Goal: Task Accomplishment & Management: Complete application form

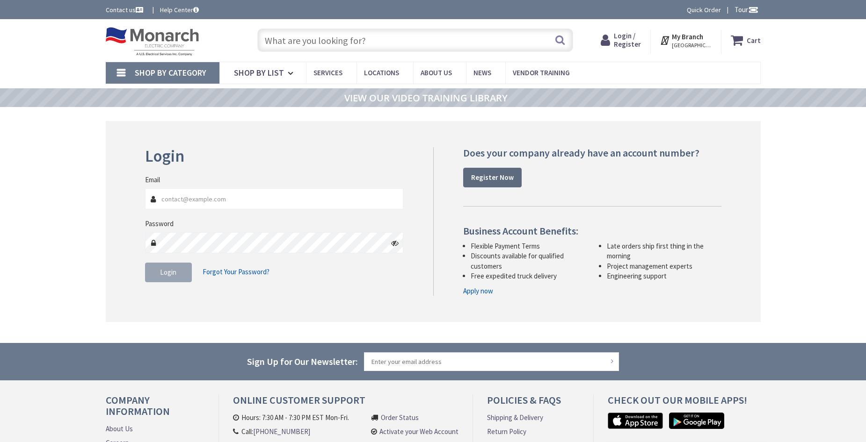
click at [481, 181] on strong "Register Now" at bounding box center [492, 177] width 43 height 9
click at [492, 182] on link "Register Now" at bounding box center [492, 178] width 58 height 20
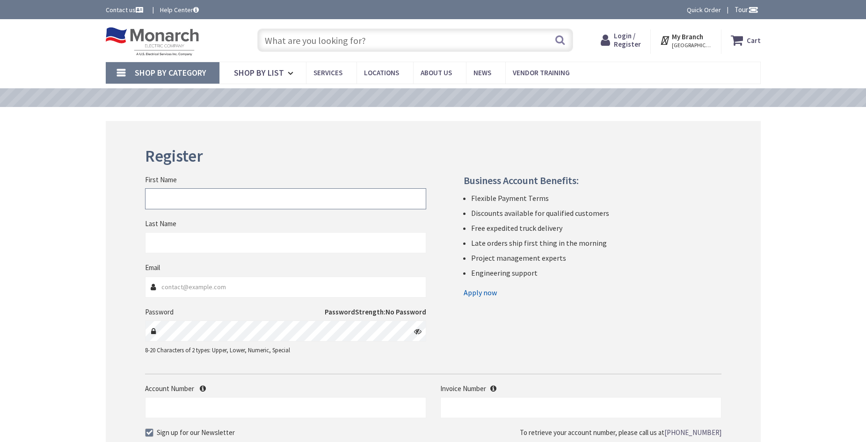
click at [232, 198] on input "First Name" at bounding box center [285, 198] width 281 height 21
type input "keith"
type input "williams"
click at [226, 294] on input "Email" at bounding box center [285, 287] width 281 height 21
type input "COUNTYELECTRICLLC@GMAIL.COM"
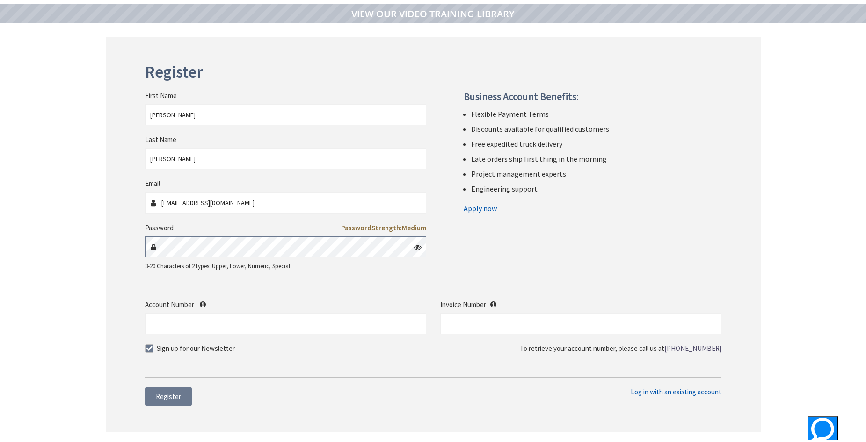
scroll to position [94, 0]
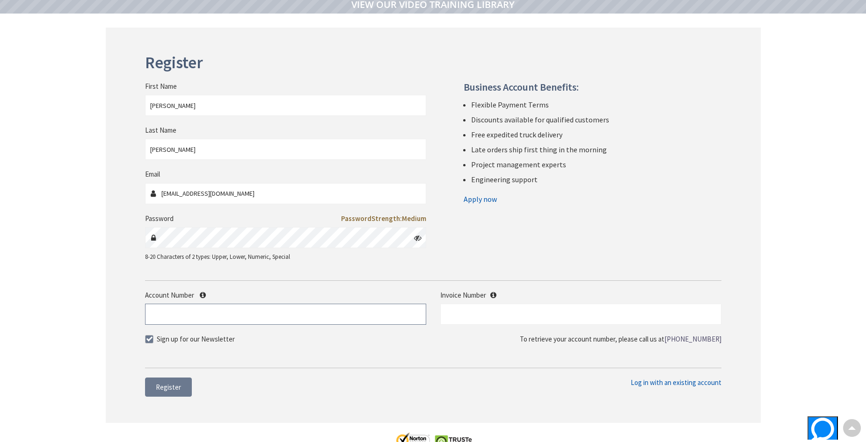
click at [196, 307] on input "Account Number" at bounding box center [285, 314] width 281 height 21
paste input "519423"
type input "519423"
click at [151, 337] on span at bounding box center [149, 339] width 8 height 8
click at [151, 337] on input "Sign up for our Newsletter" at bounding box center [150, 339] width 6 height 6
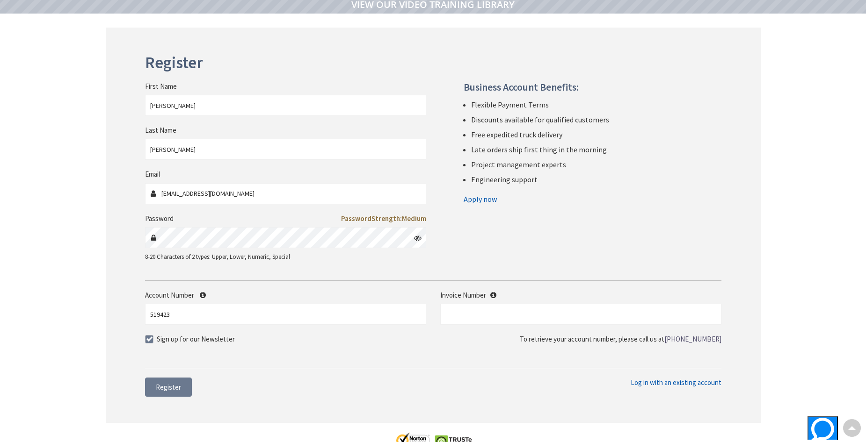
checkbox input "false"
click at [168, 391] on span "Register" at bounding box center [168, 387] width 25 height 9
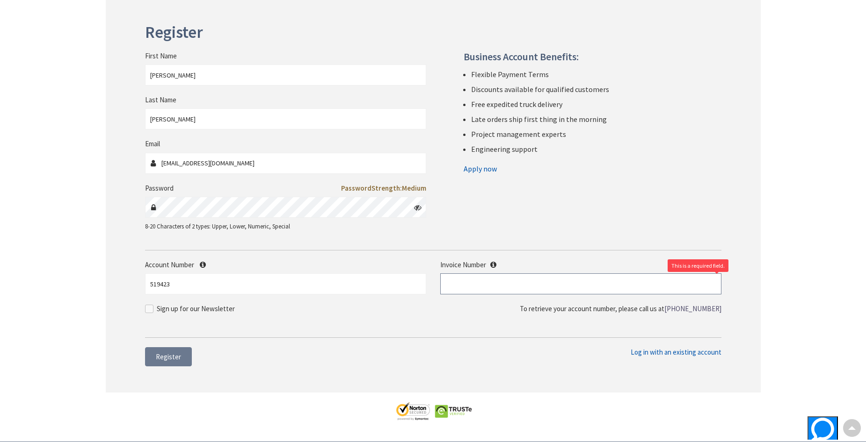
scroll to position [140, 0]
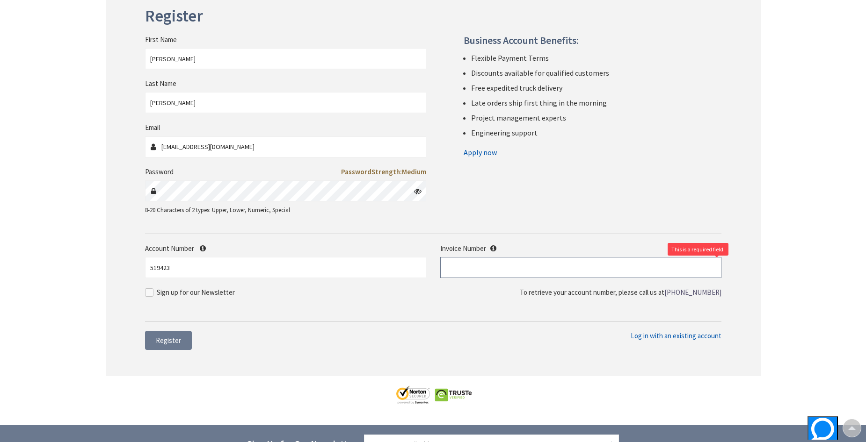
click at [490, 267] on input "text" at bounding box center [580, 267] width 281 height 21
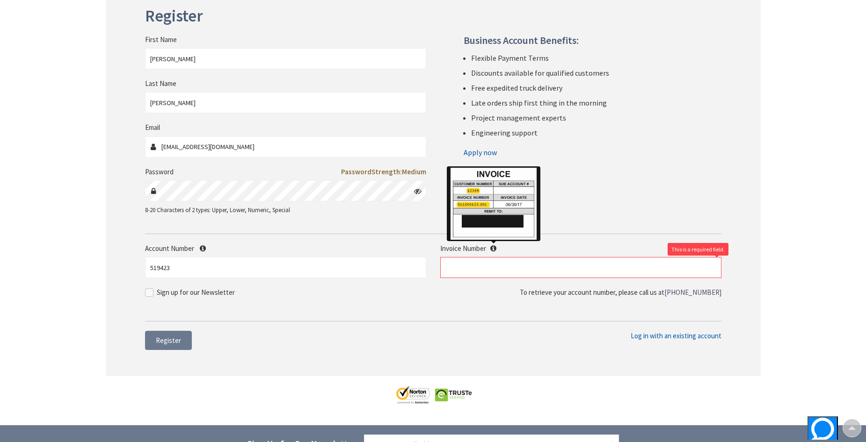
click at [492, 250] on icon at bounding box center [493, 248] width 6 height 7
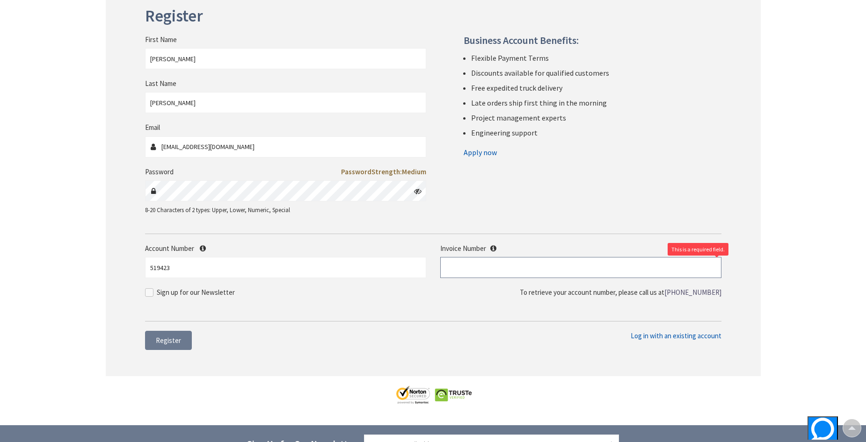
click at [500, 271] on input "text" at bounding box center [580, 267] width 281 height 21
click at [160, 342] on span "Register" at bounding box center [168, 340] width 25 height 9
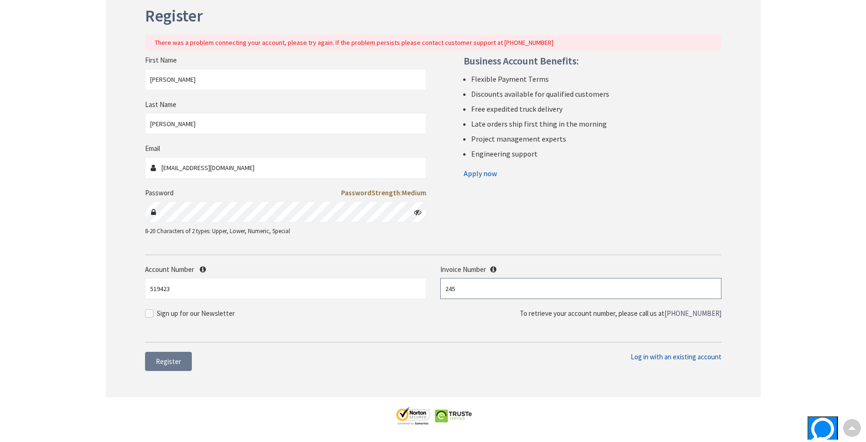
click at [485, 288] on input "245" at bounding box center [580, 288] width 281 height 21
type input "00000"
click at [171, 365] on span "Register" at bounding box center [168, 361] width 25 height 9
